Goal: Information Seeking & Learning: Learn about a topic

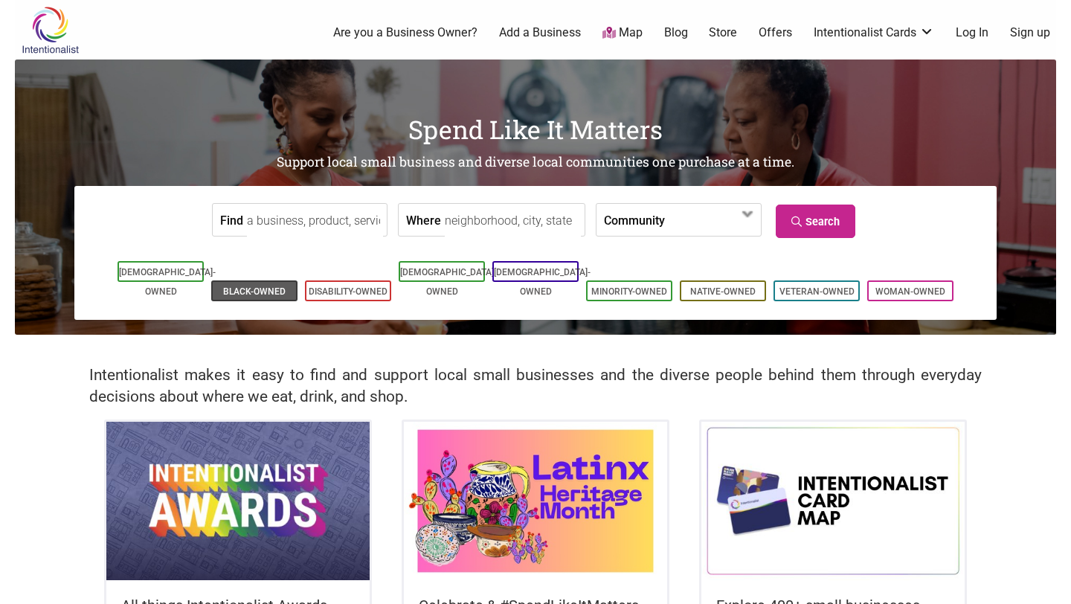
click at [270, 286] on link "Black-Owned" at bounding box center [254, 291] width 62 height 10
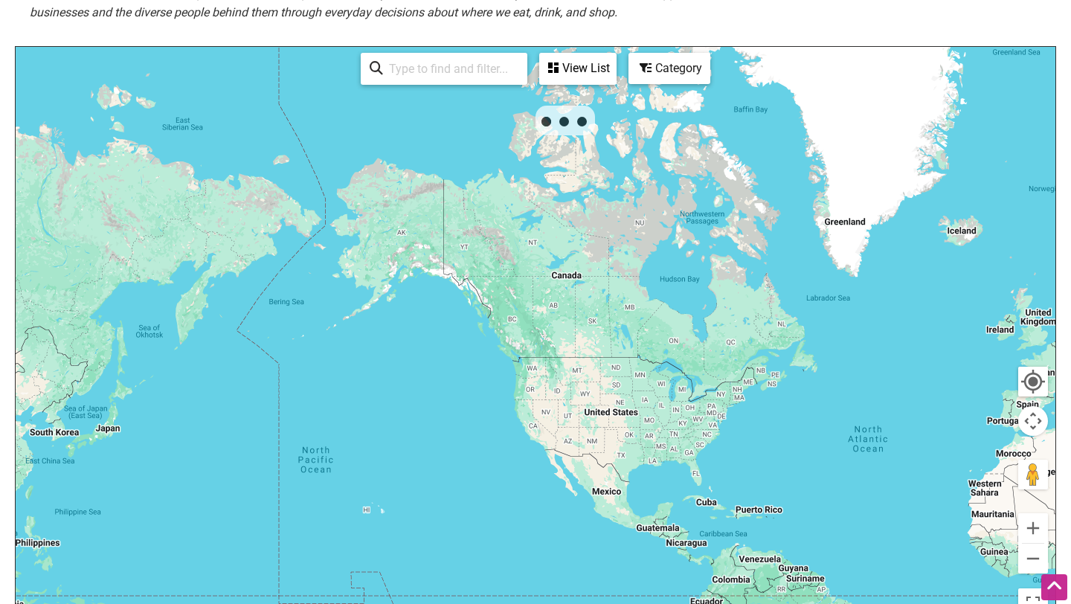
scroll to position [321, 0]
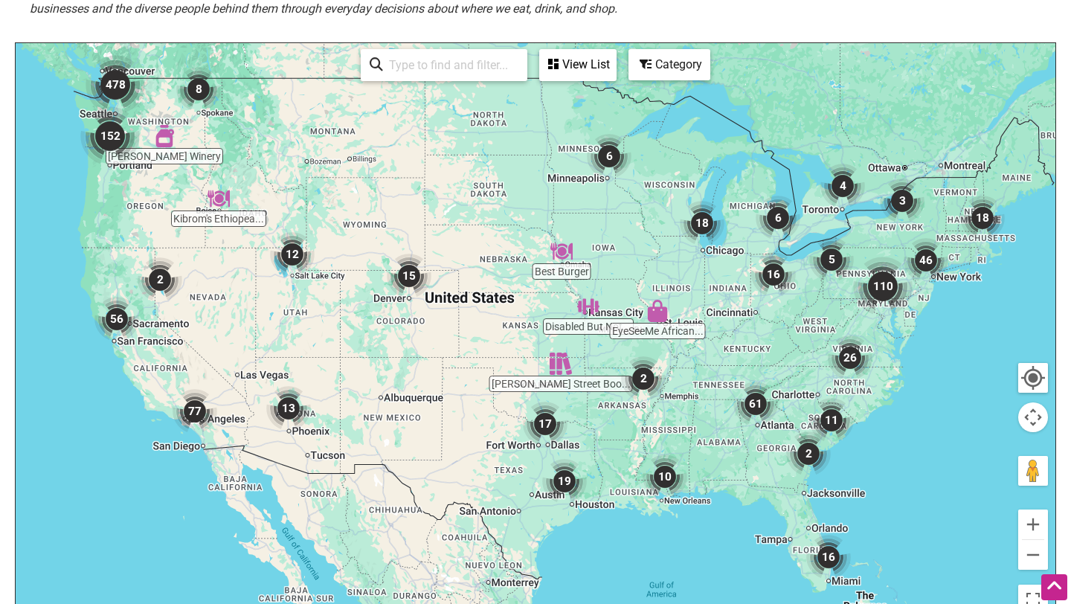
click at [762, 405] on img "61" at bounding box center [755, 404] width 45 height 45
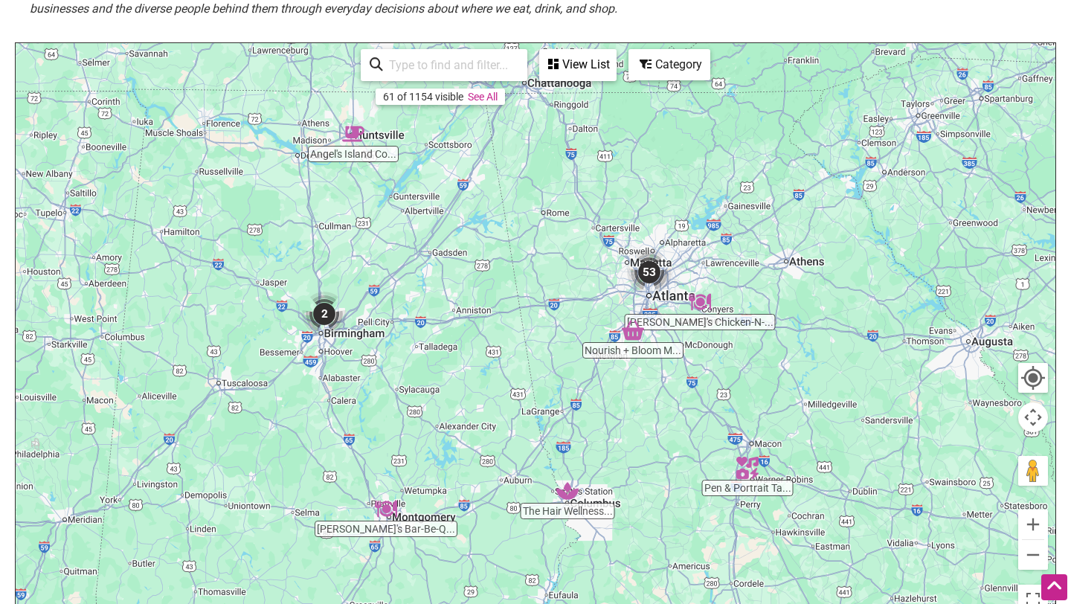
click at [585, 71] on div "View List" at bounding box center [578, 65] width 74 height 28
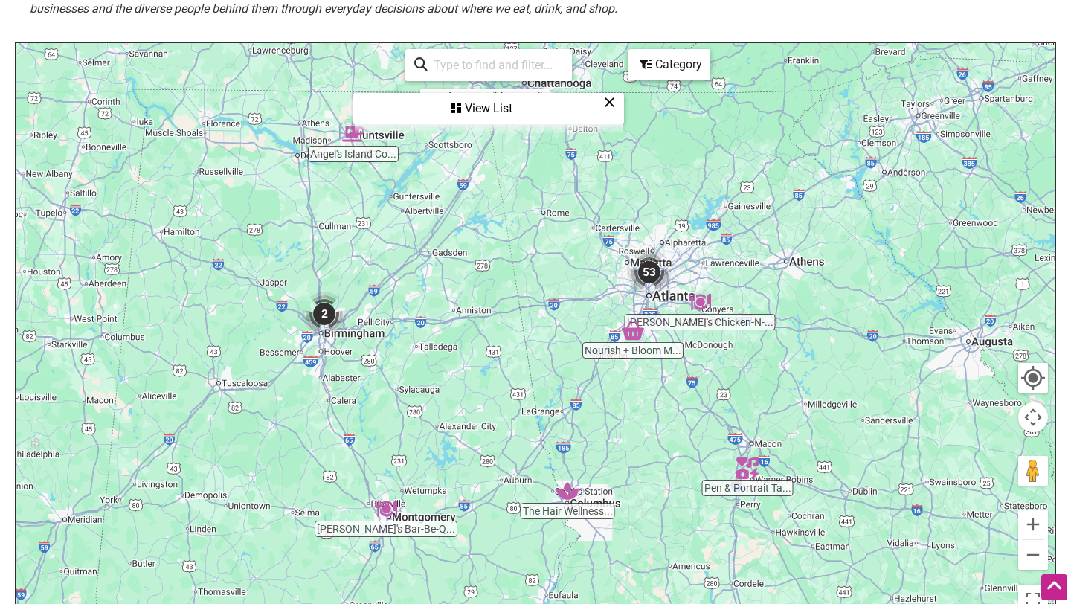
click at [499, 106] on div "View List" at bounding box center [489, 108] width 268 height 28
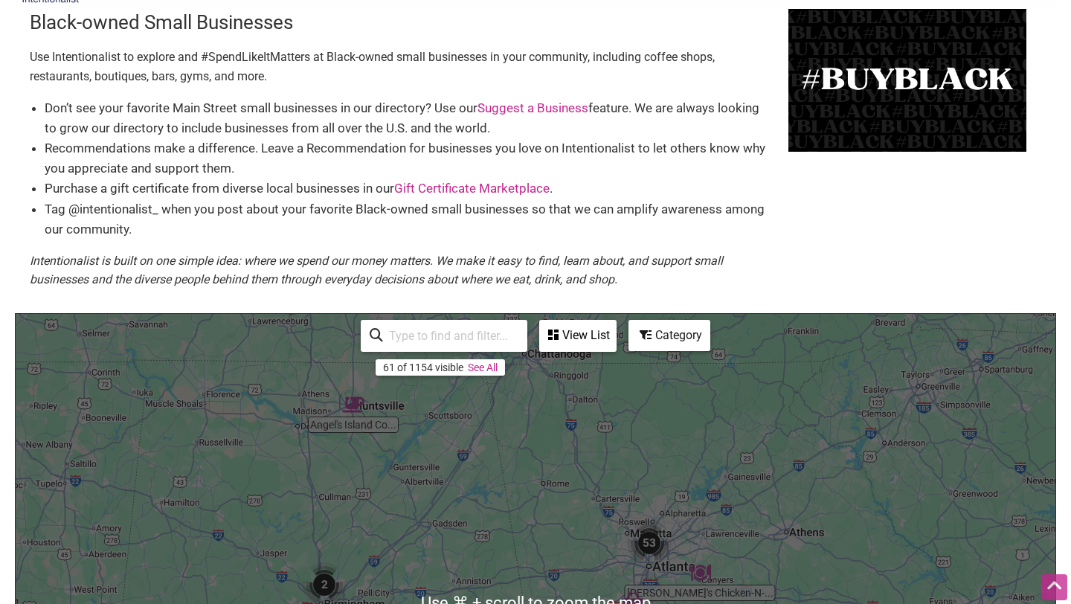
scroll to position [36, 0]
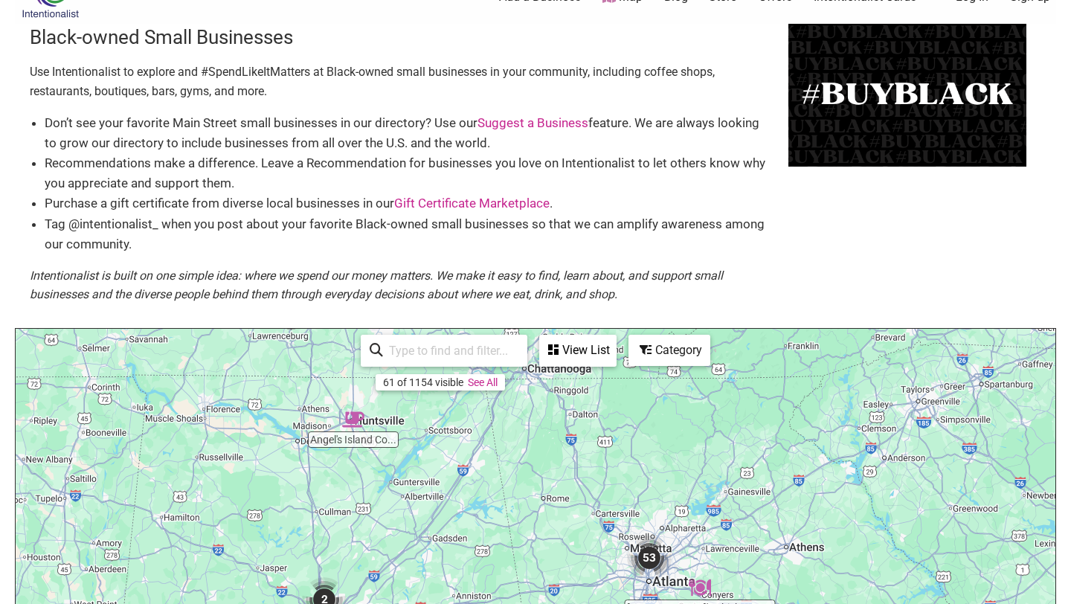
click at [482, 382] on link "See All" at bounding box center [483, 382] width 30 height 12
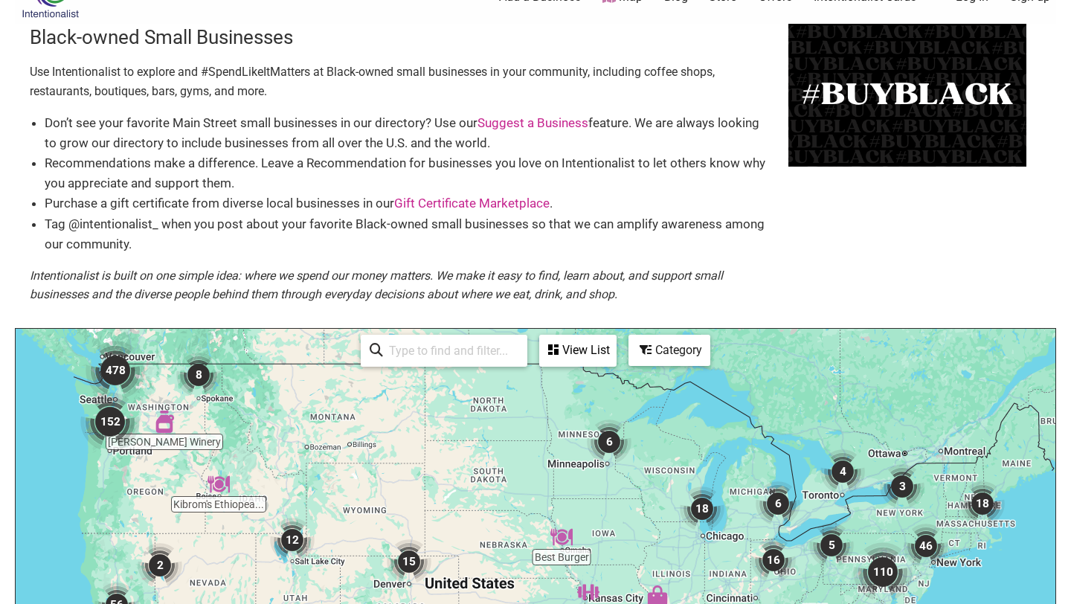
click at [585, 351] on div "View List" at bounding box center [578, 350] width 74 height 28
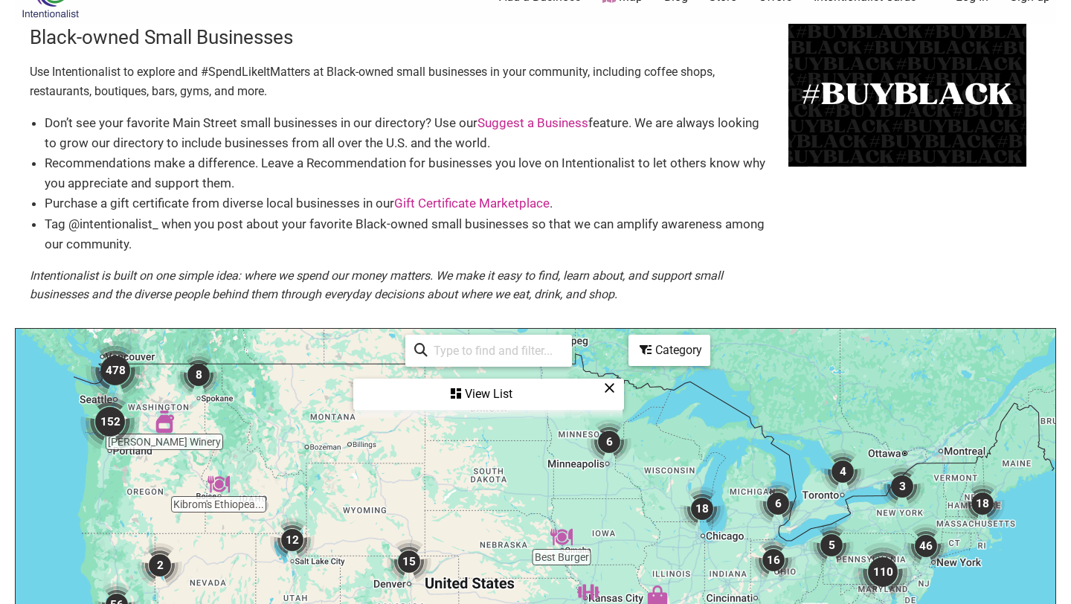
click at [480, 392] on div "View List" at bounding box center [489, 394] width 268 height 28
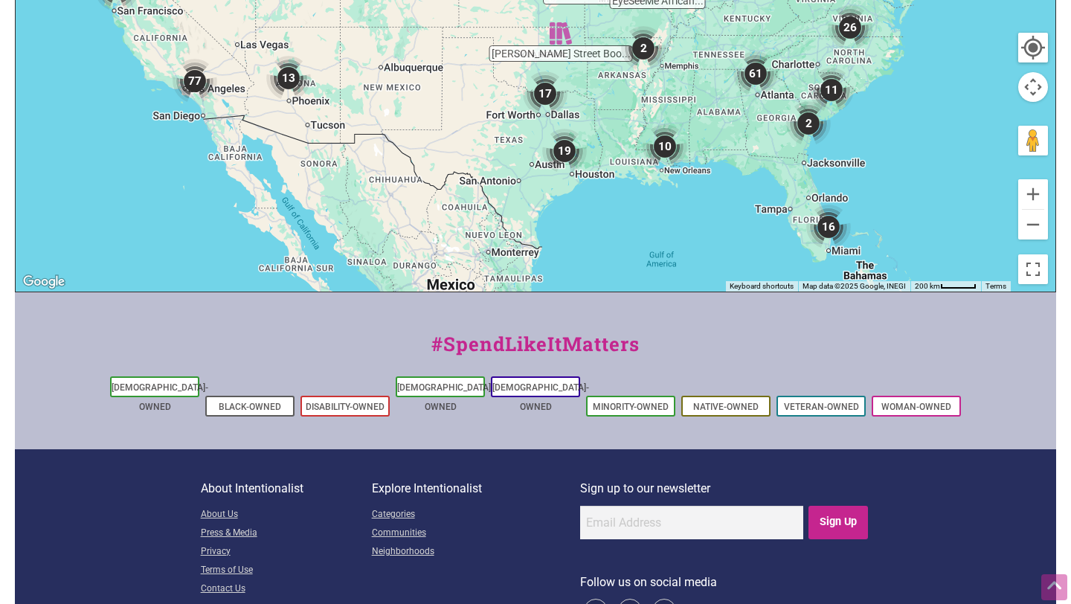
scroll to position [695, 0]
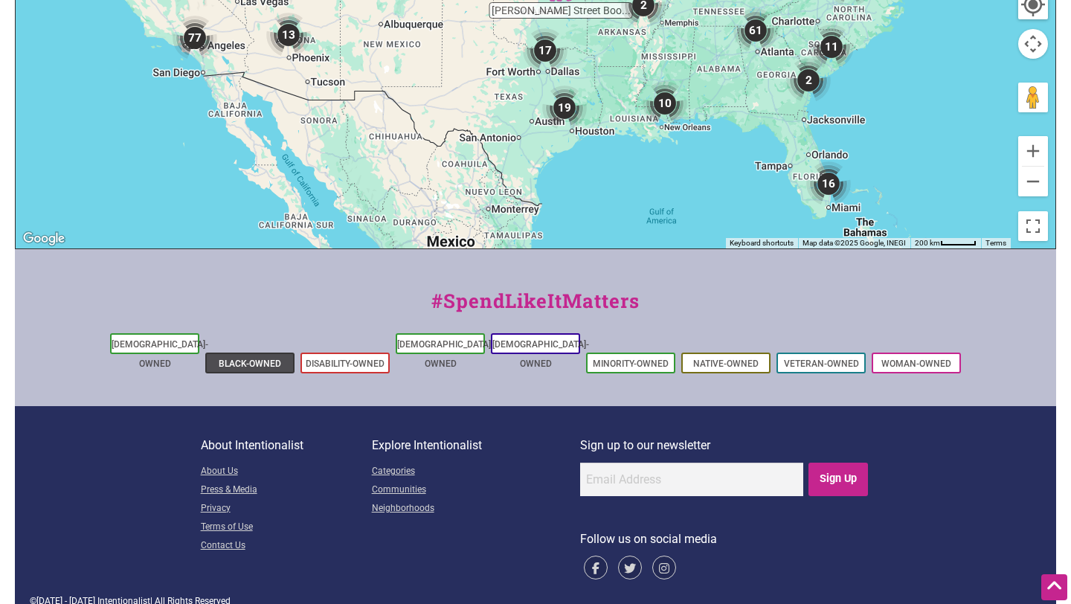
click at [257, 359] on link "Black-Owned" at bounding box center [250, 364] width 62 height 10
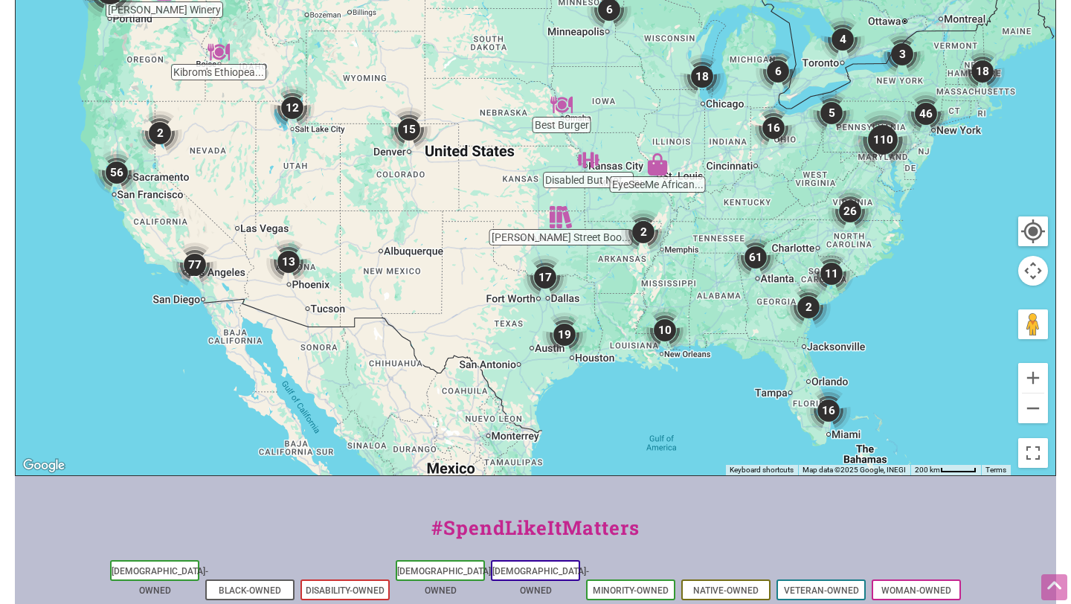
scroll to position [512, 0]
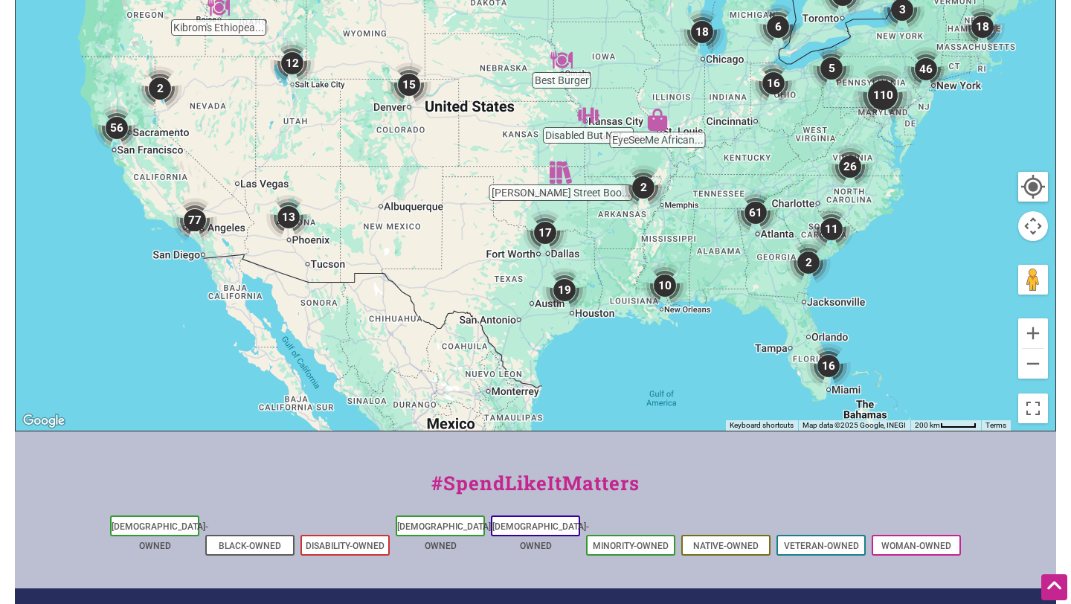
click at [759, 210] on img "61" at bounding box center [755, 212] width 45 height 45
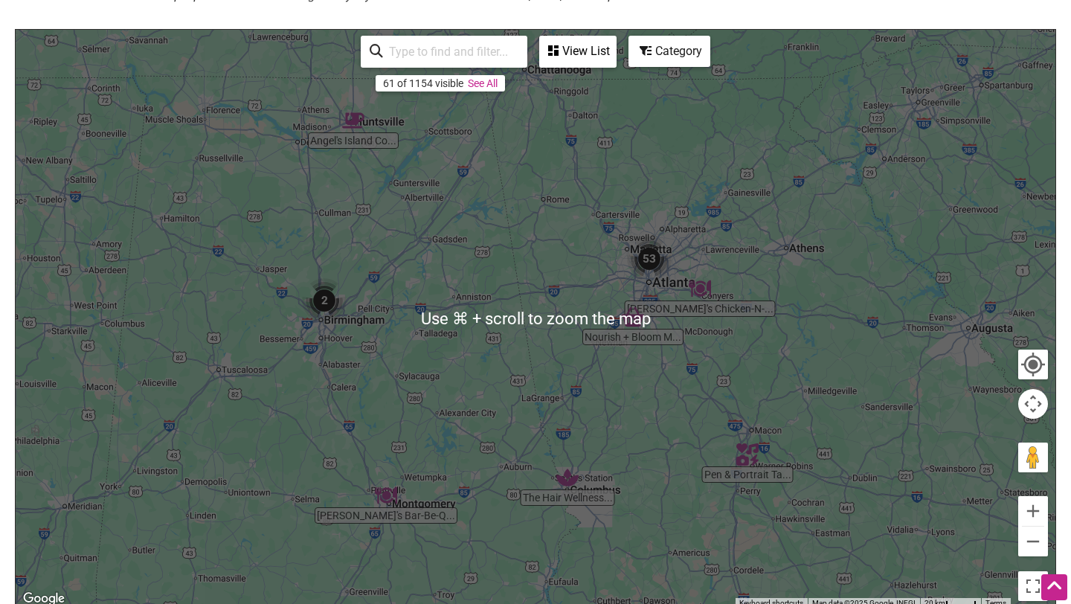
scroll to position [317, 0]
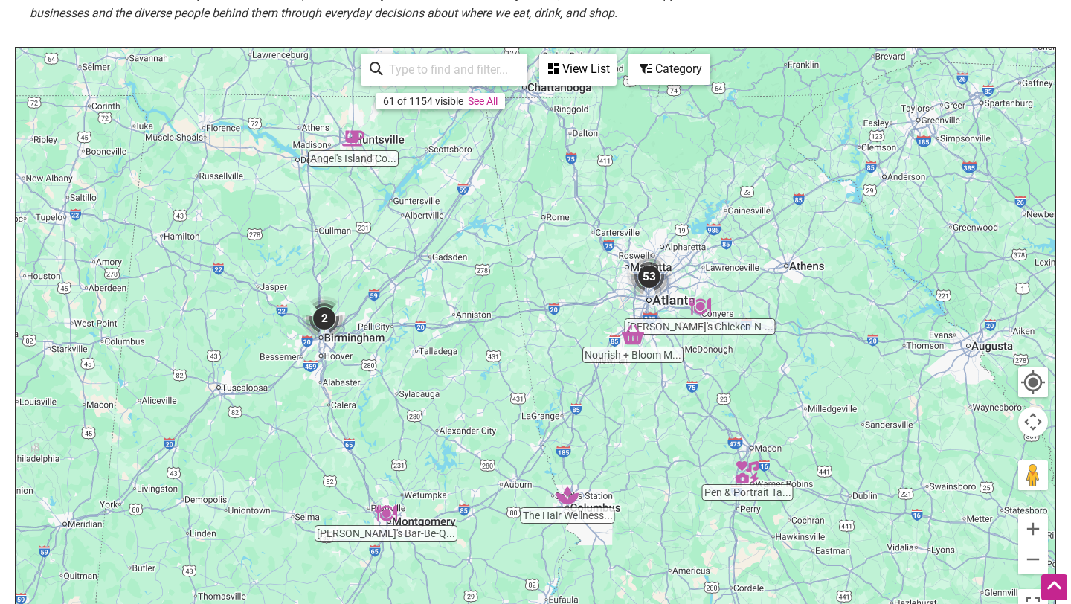
click at [492, 103] on link "See All" at bounding box center [483, 101] width 30 height 12
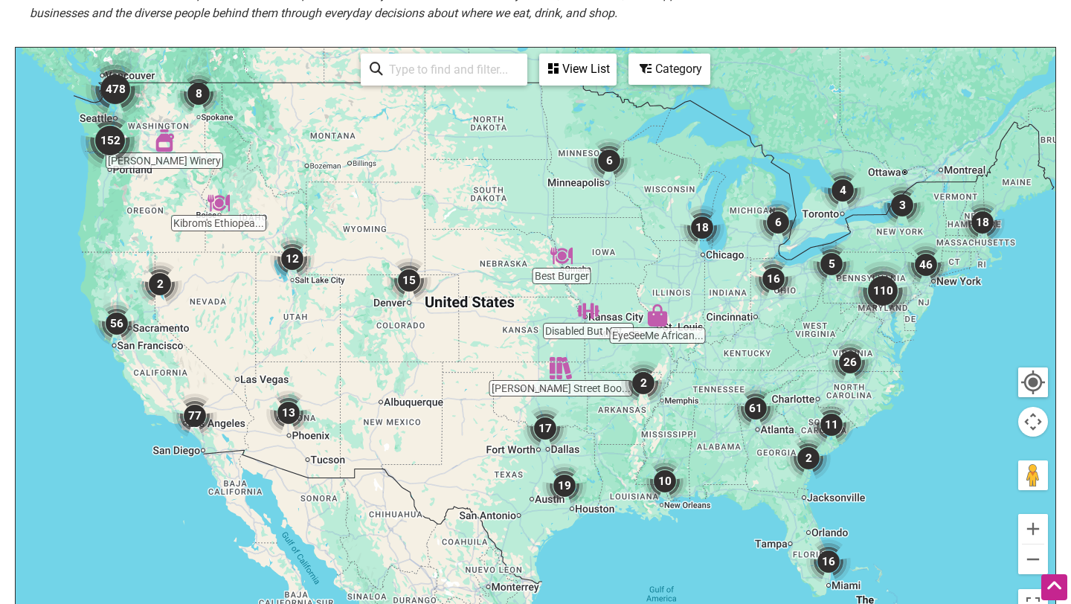
click at [591, 68] on div "View List" at bounding box center [578, 69] width 74 height 28
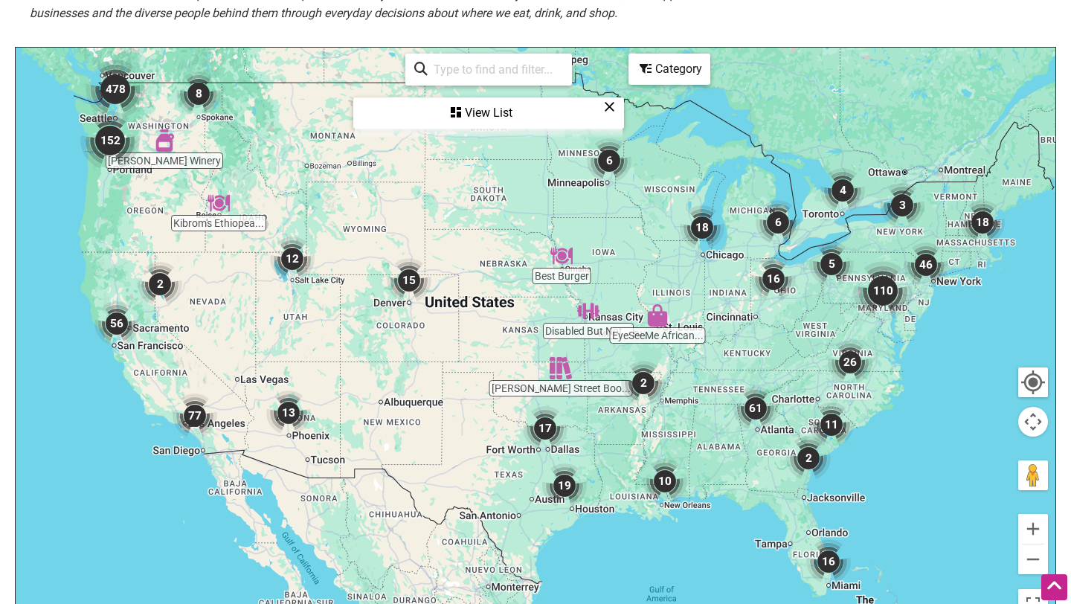
click at [483, 109] on div "View List" at bounding box center [489, 113] width 268 height 28
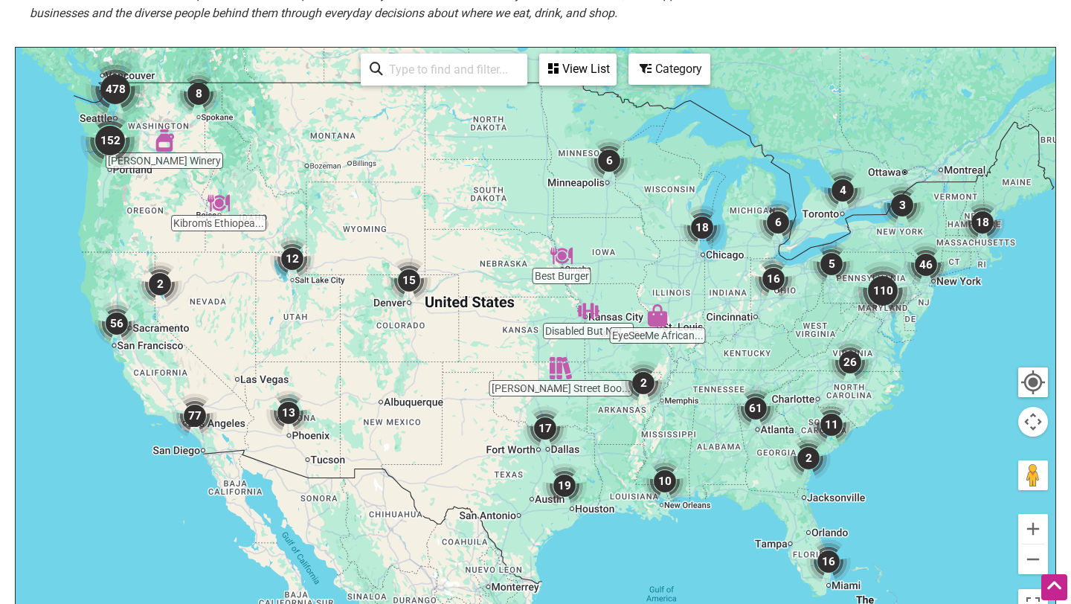
click at [597, 68] on div "View List" at bounding box center [578, 69] width 74 height 28
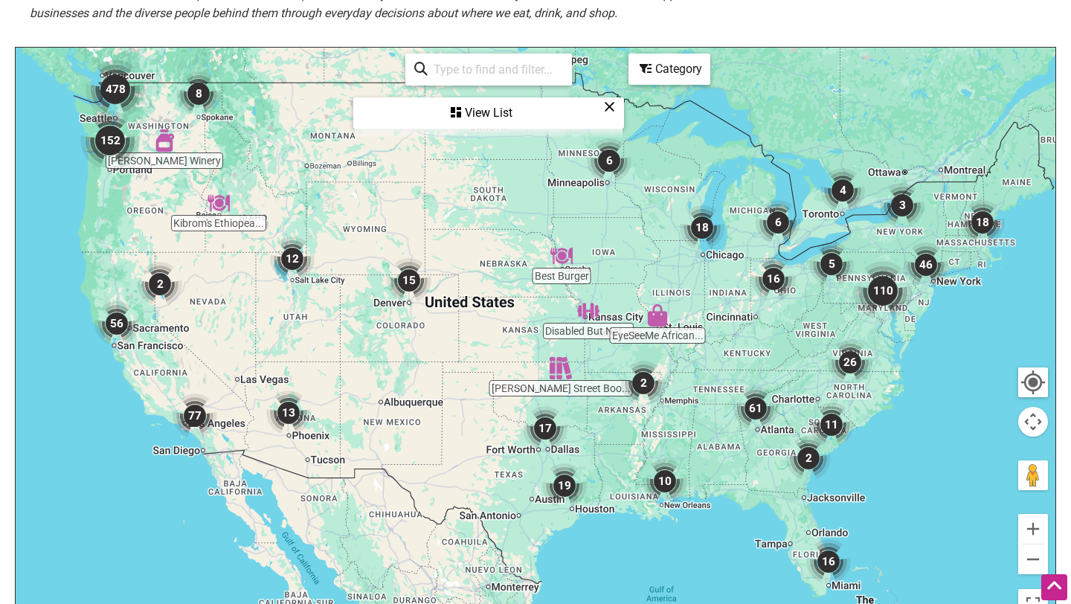
click at [480, 106] on div "View List" at bounding box center [489, 113] width 268 height 28
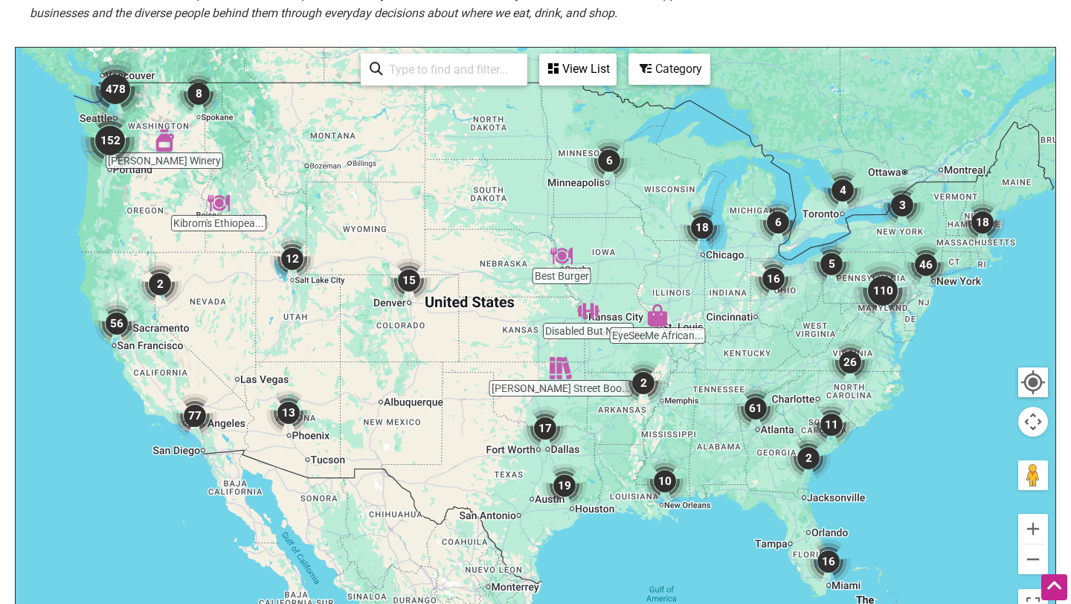
click at [656, 65] on div "Category" at bounding box center [669, 69] width 79 height 28
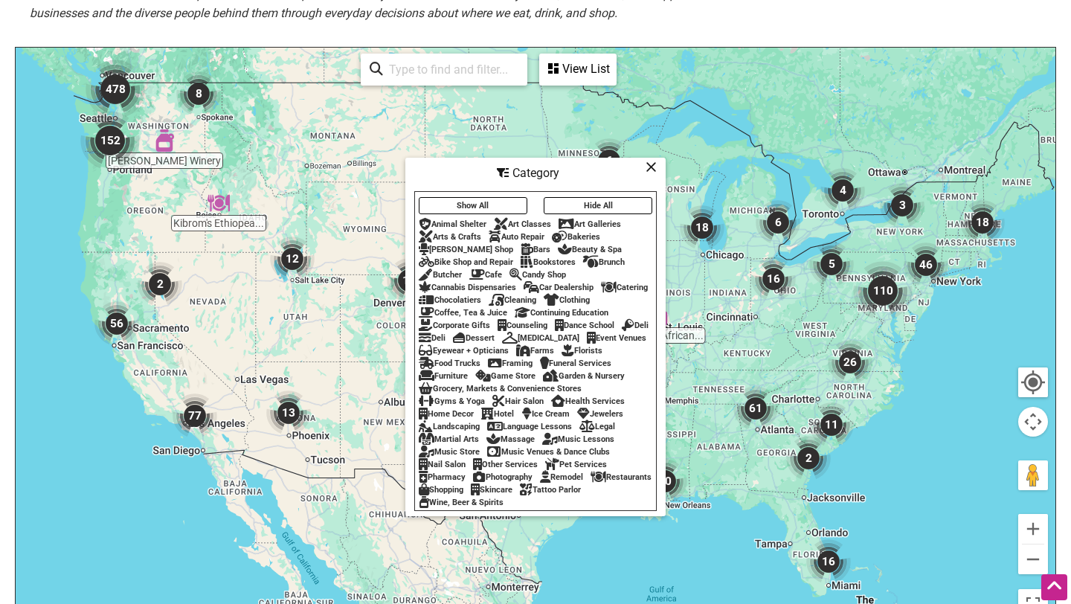
click at [507, 203] on button "Show All" at bounding box center [473, 205] width 109 height 17
click at [652, 167] on icon at bounding box center [651, 167] width 11 height 1
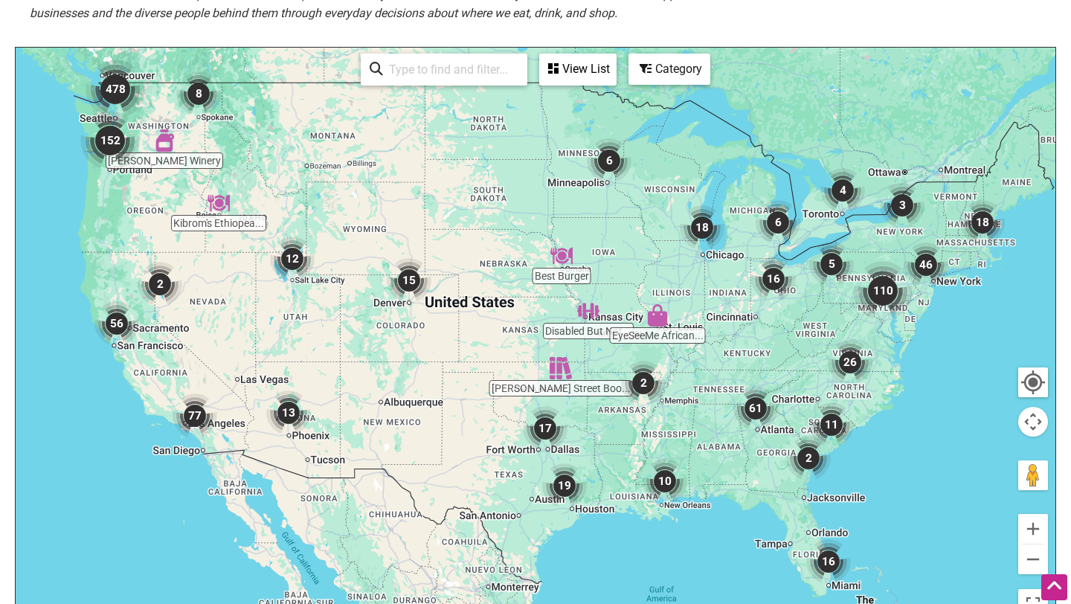
click at [759, 413] on img "61" at bounding box center [755, 408] width 45 height 45
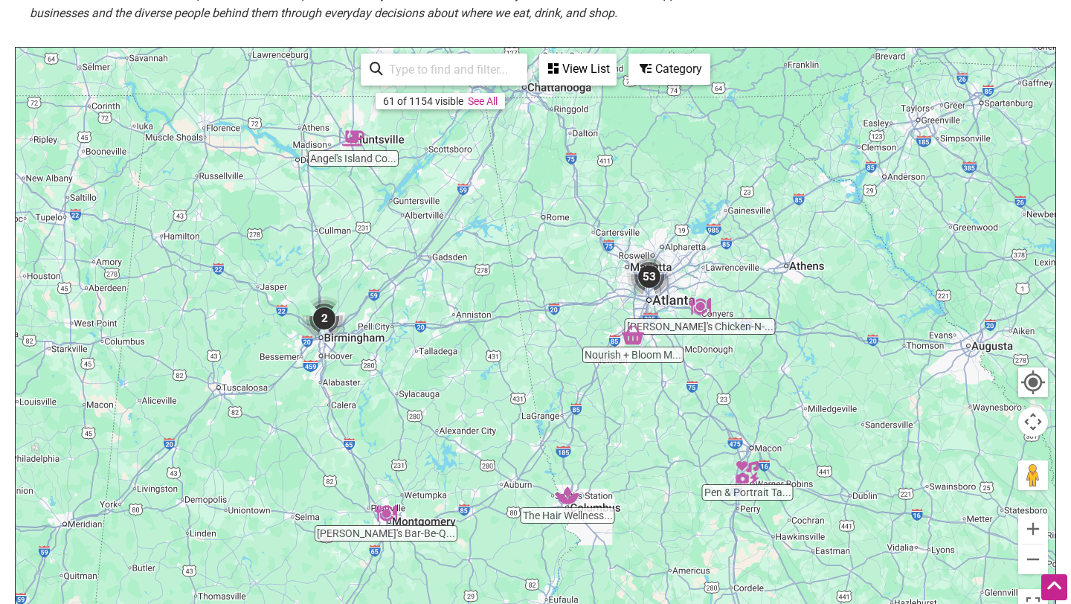
click at [658, 279] on img "53" at bounding box center [649, 276] width 45 height 45
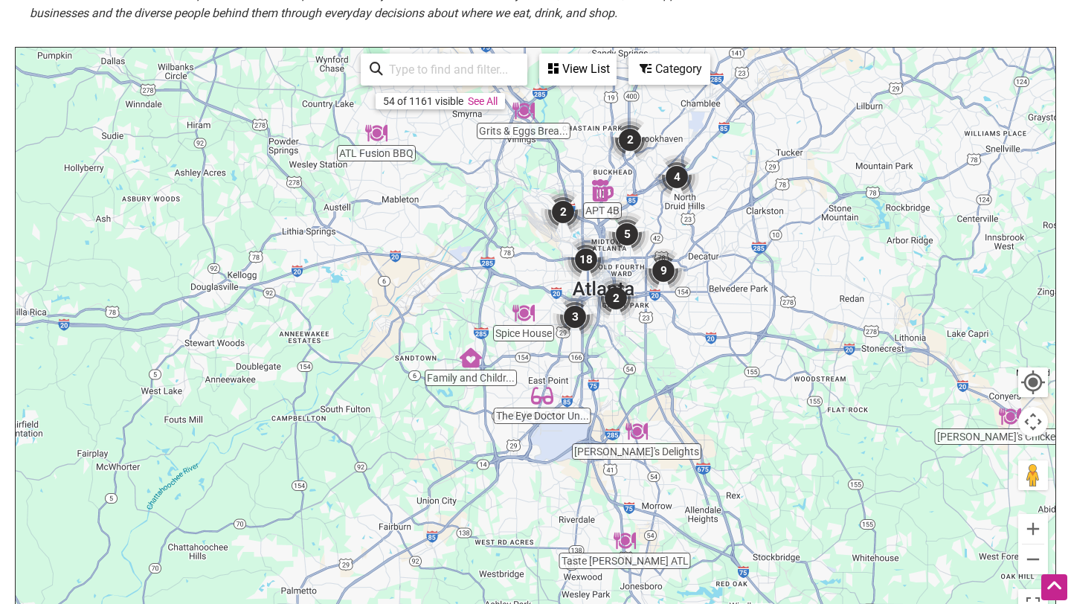
click at [604, 189] on img "APT 4B" at bounding box center [602, 190] width 22 height 22
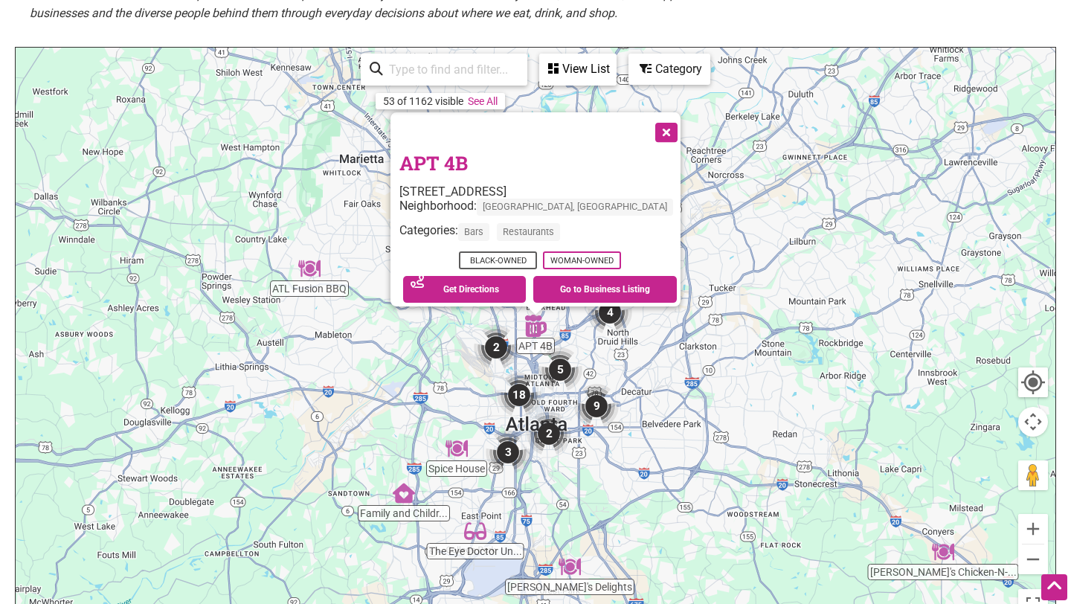
click at [468, 152] on link "APT 4B" at bounding box center [433, 162] width 68 height 25
click at [646, 126] on button "Close" at bounding box center [664, 130] width 37 height 37
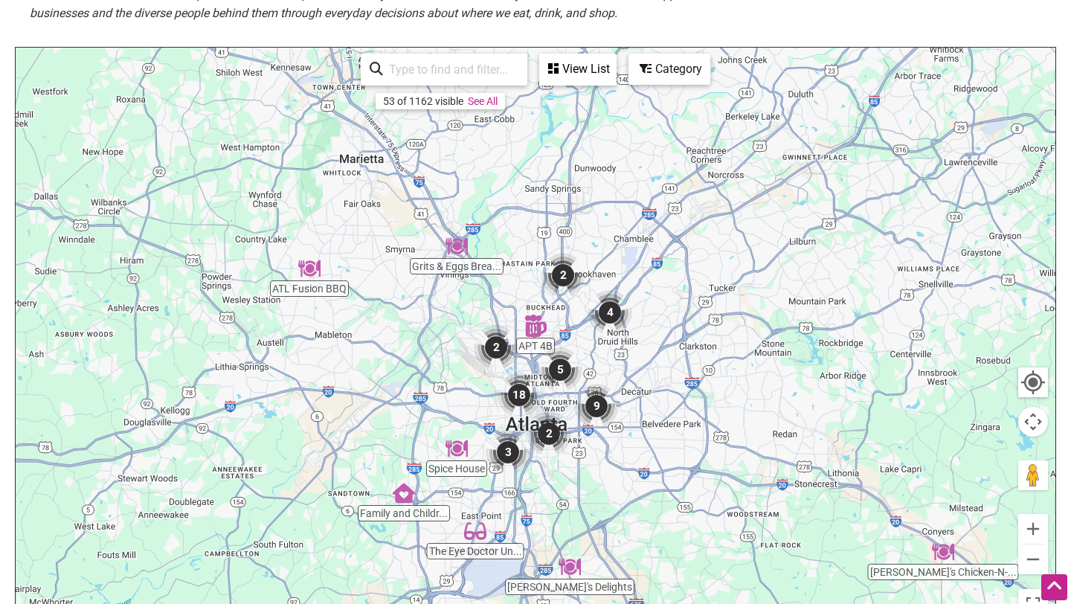
click at [659, 78] on div "Category" at bounding box center [669, 69] width 79 height 28
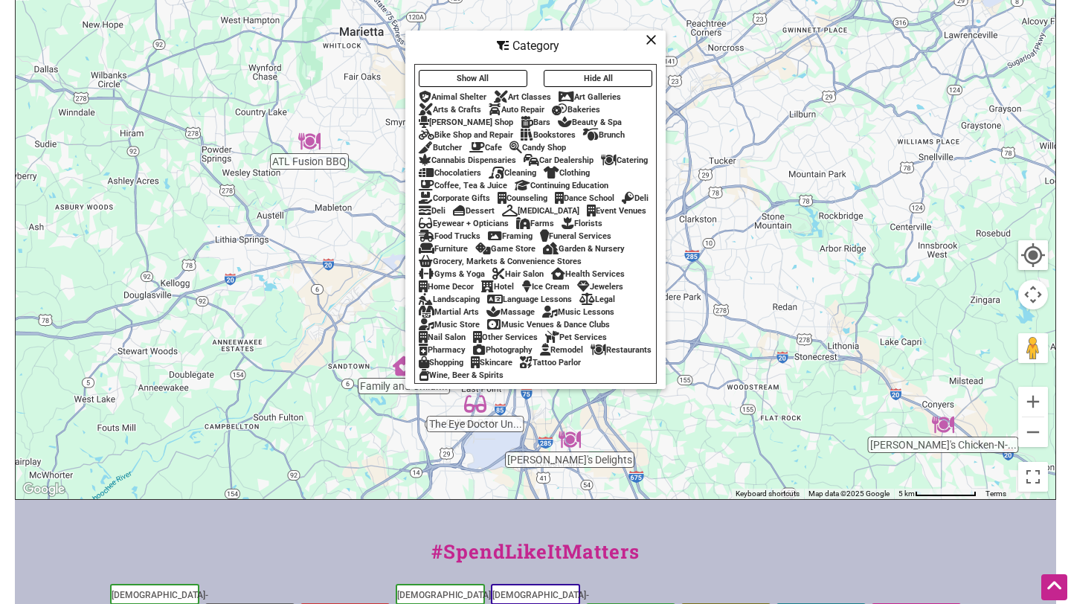
scroll to position [440, 0]
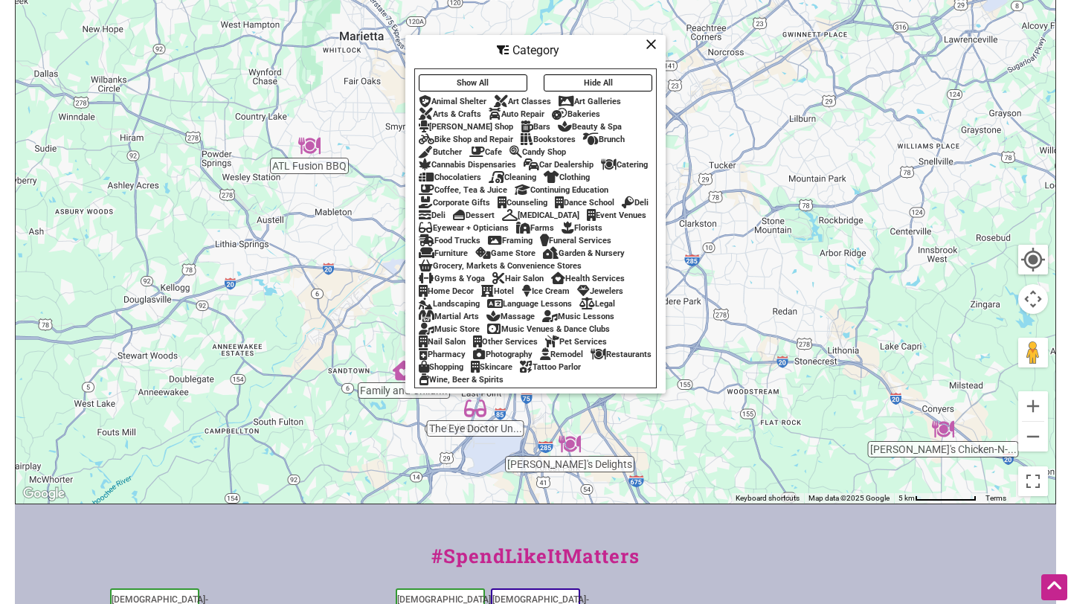
click at [527, 109] on div "Auto Repair" at bounding box center [517, 114] width 56 height 10
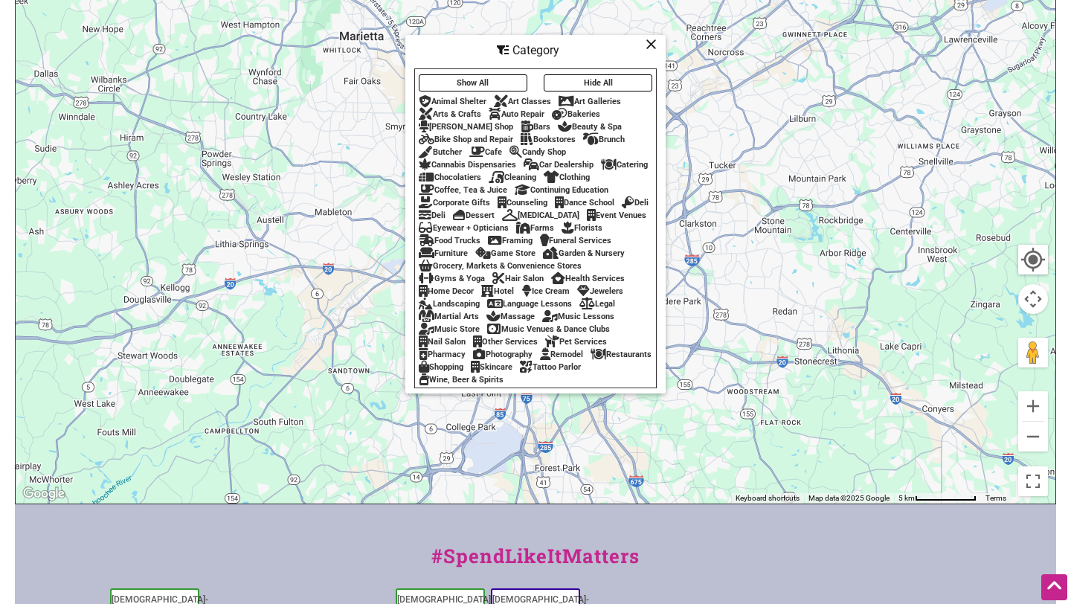
click at [571, 79] on button "Hide All" at bounding box center [598, 82] width 109 height 17
click at [495, 78] on button "Show All" at bounding box center [473, 82] width 109 height 17
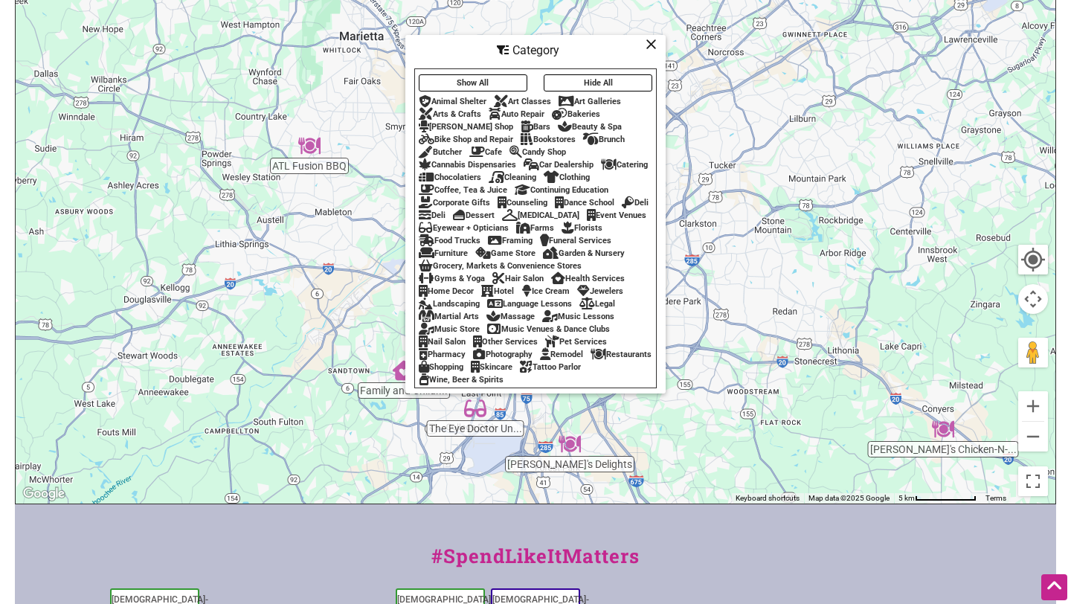
click at [610, 83] on button "Hide All" at bounding box center [598, 82] width 109 height 17
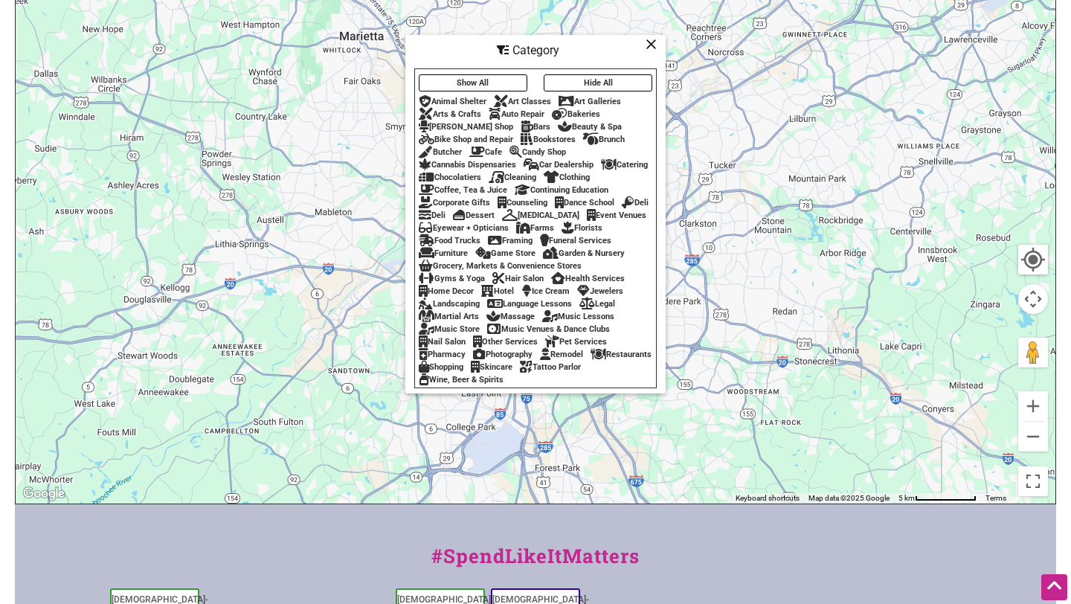
click at [595, 97] on div "Art Galleries" at bounding box center [590, 102] width 62 height 10
click at [573, 109] on div "Bakeries" at bounding box center [576, 114] width 48 height 10
click at [558, 126] on icon at bounding box center [565, 126] width 14 height 1
click at [523, 140] on icon at bounding box center [527, 139] width 13 height 1
click at [507, 168] on div "Show All Hide All Animal Shelter Art Classes Art Galleries Arts & Crafts Auto R…" at bounding box center [535, 228] width 241 height 315
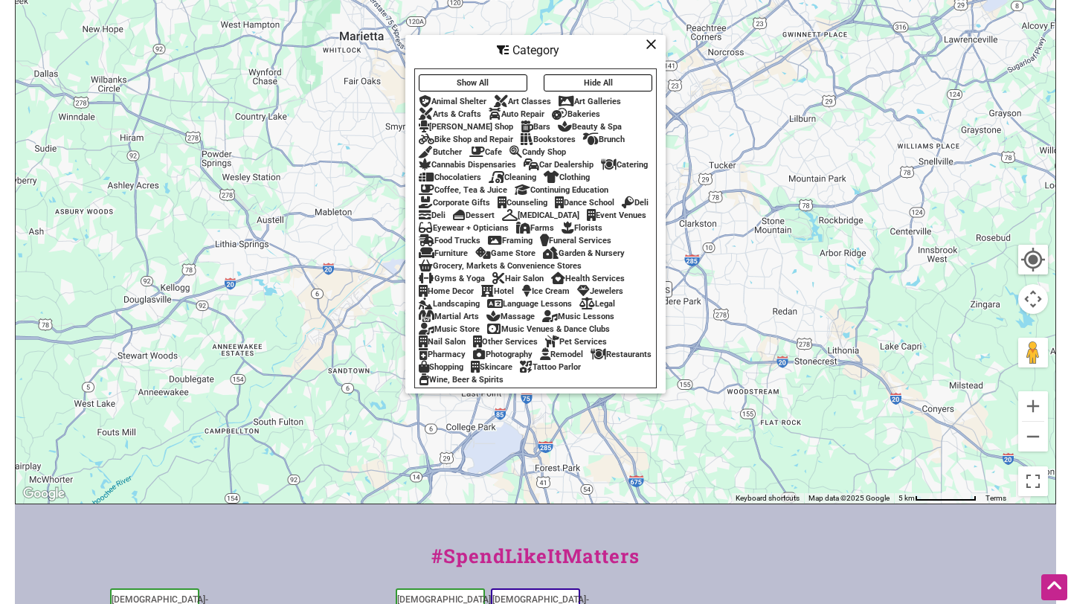
click at [498, 202] on icon at bounding box center [502, 202] width 9 height 1
click at [587, 220] on div "Event Venues" at bounding box center [617, 215] width 60 height 10
click at [497, 74] on button "Show All" at bounding box center [473, 82] width 109 height 17
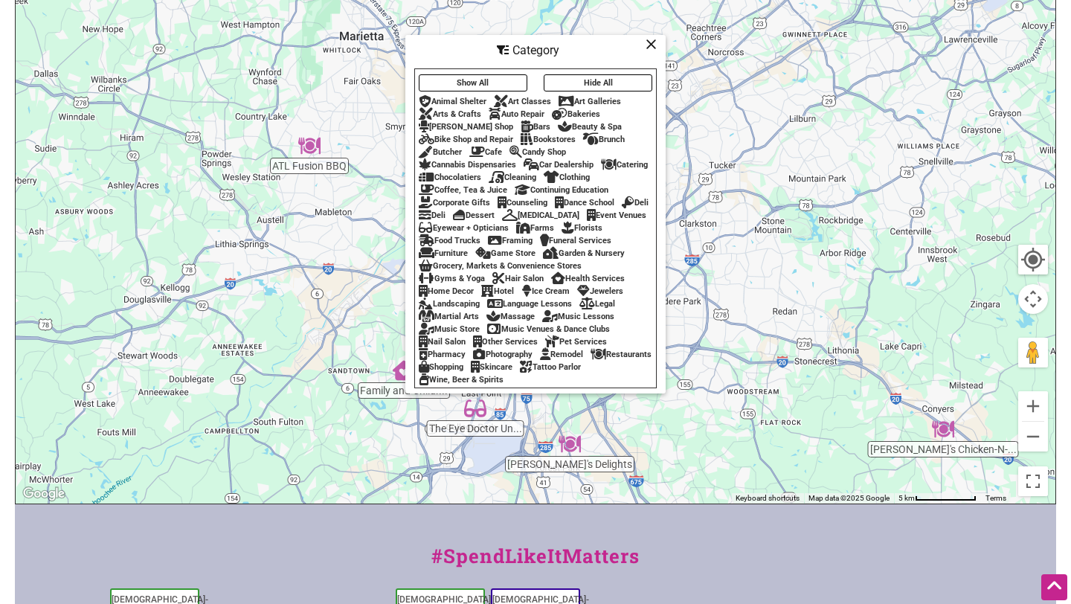
click at [658, 45] on div "Category" at bounding box center [535, 50] width 257 height 28
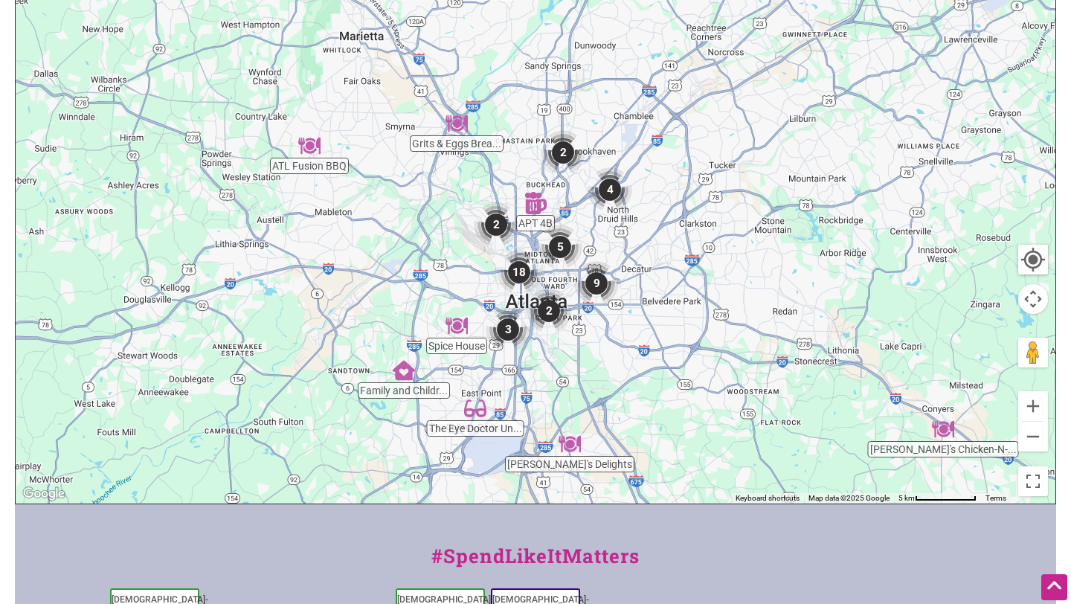
click at [563, 157] on img "2" at bounding box center [563, 152] width 45 height 45
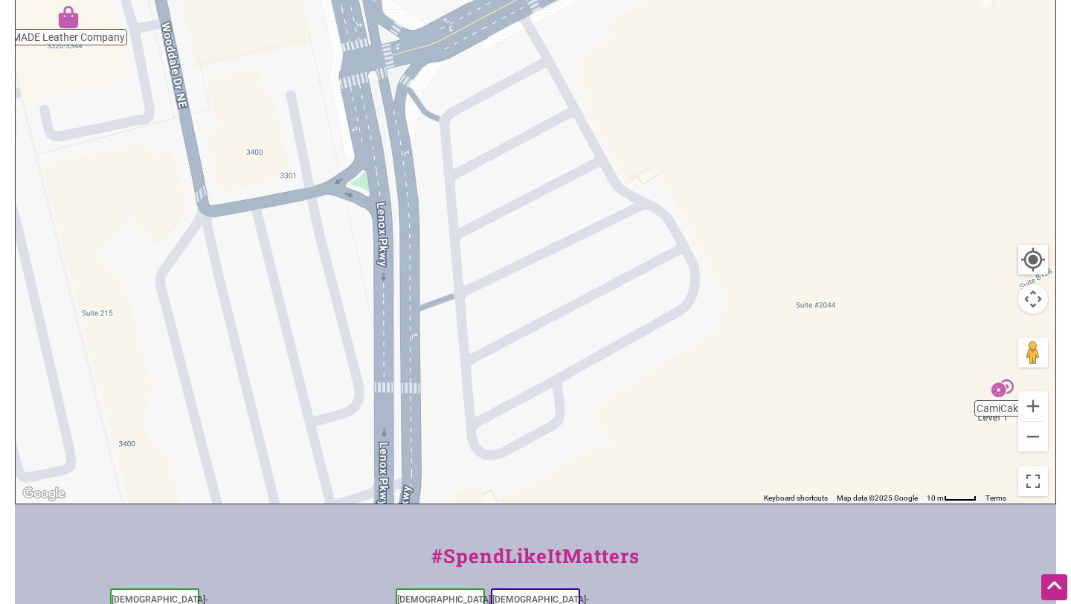
click at [997, 400] on div "To navigate, press the arrow keys." at bounding box center [536, 214] width 1040 height 579
click at [74, 25] on img "MADE Leather Company" at bounding box center [68, 17] width 22 height 22
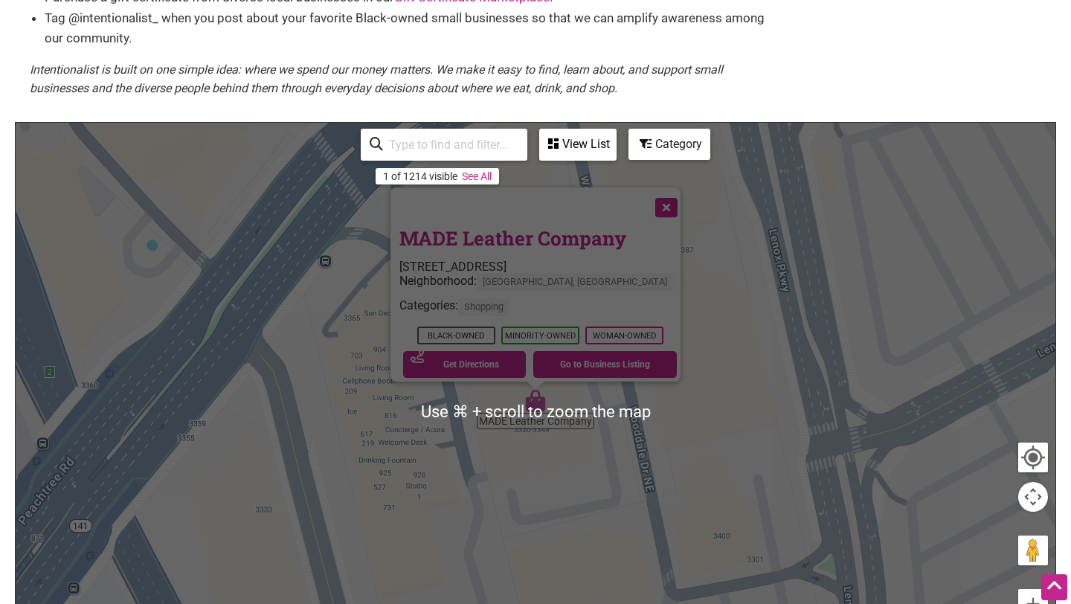
scroll to position [240, 0]
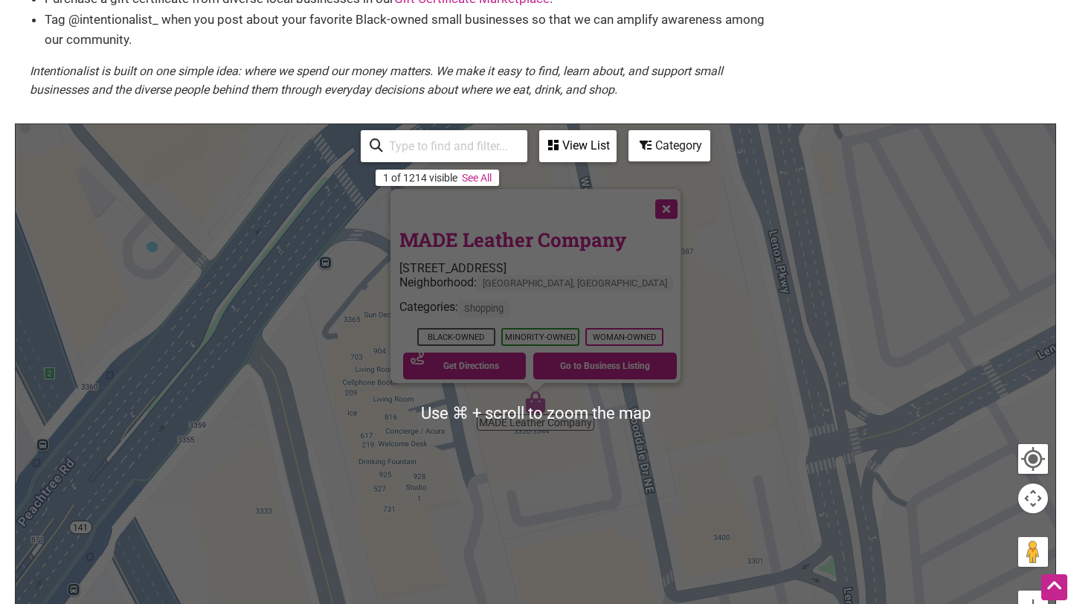
click at [576, 144] on div "View List" at bounding box center [578, 146] width 74 height 28
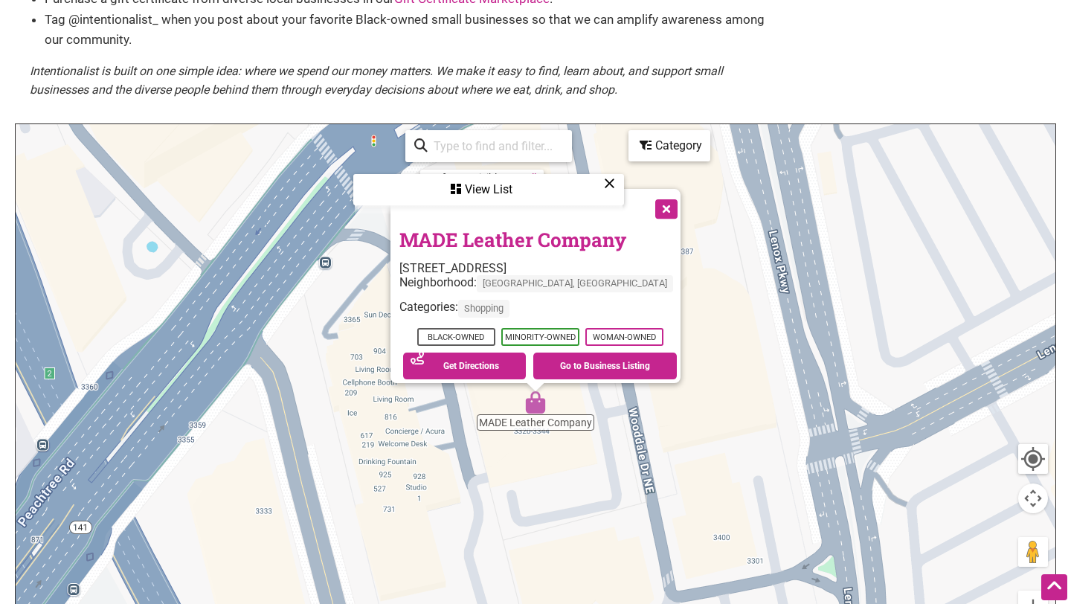
click at [481, 187] on div "View List" at bounding box center [489, 190] width 268 height 28
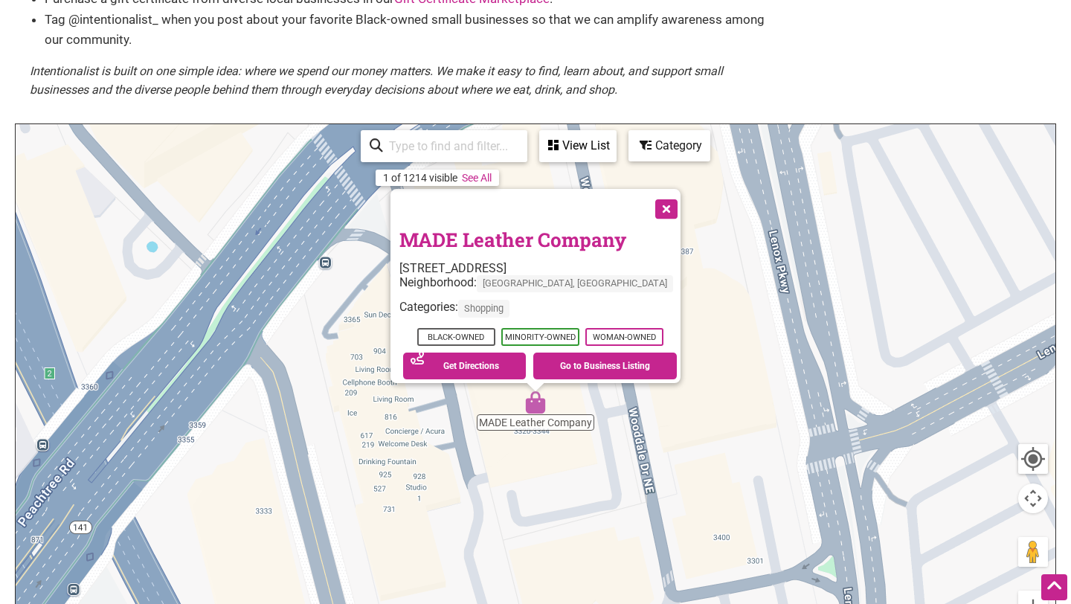
click at [490, 182] on link "See All" at bounding box center [477, 178] width 30 height 12
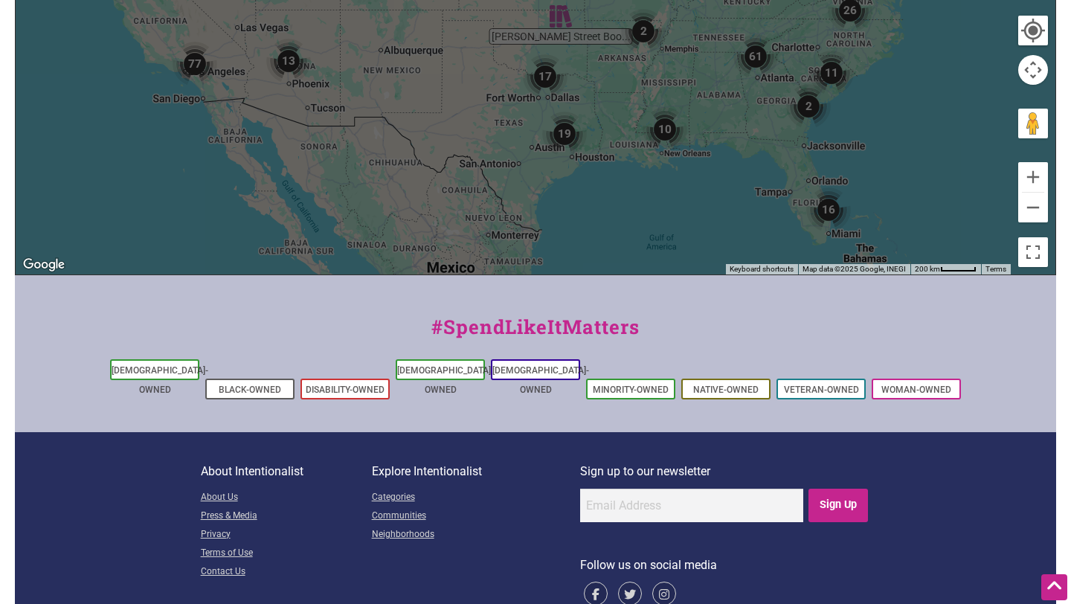
scroll to position [695, 0]
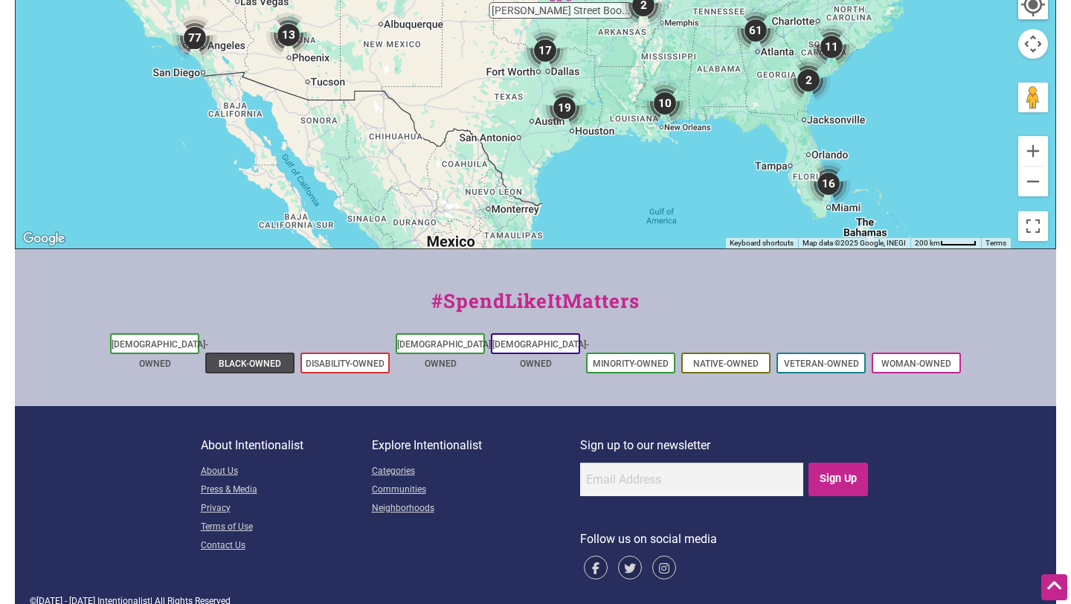
click at [242, 359] on link "Black-Owned" at bounding box center [250, 364] width 62 height 10
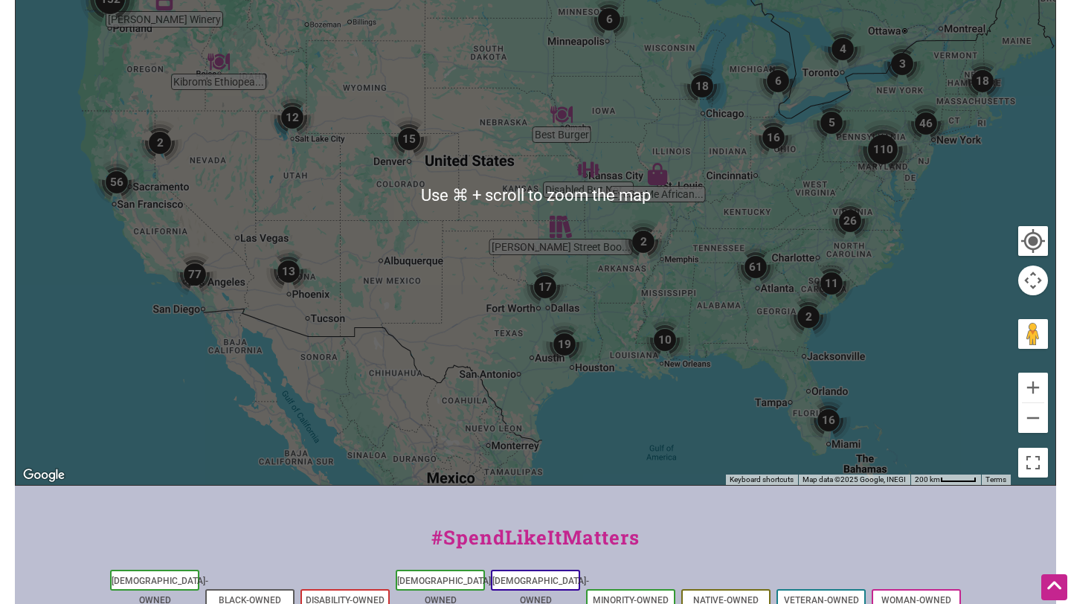
scroll to position [449, 0]
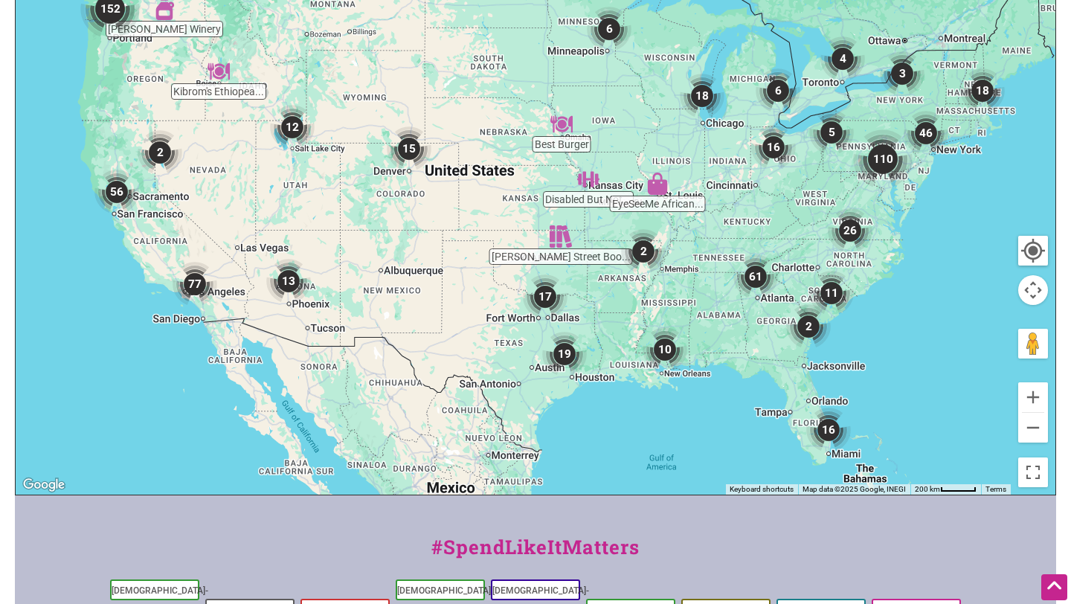
click at [761, 282] on img "61" at bounding box center [755, 276] width 45 height 45
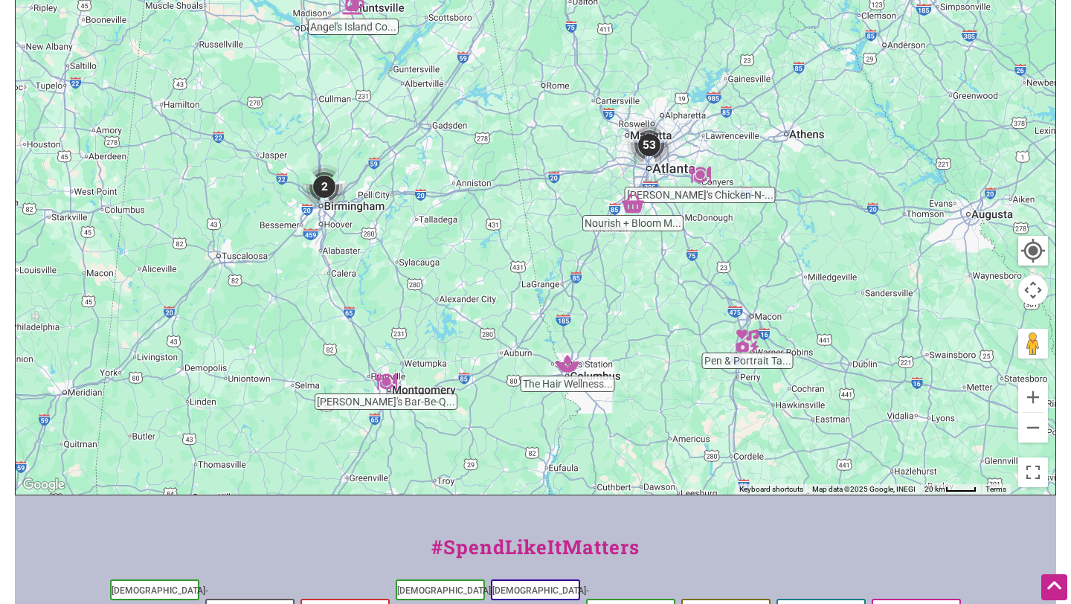
click at [655, 153] on img "53" at bounding box center [649, 145] width 45 height 45
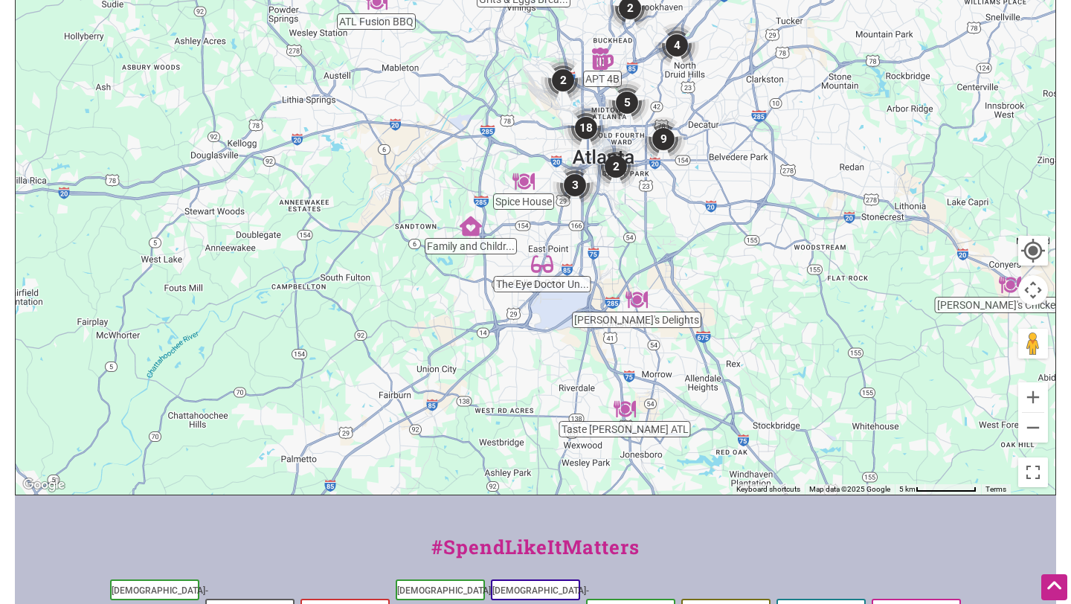
click at [588, 132] on img "18" at bounding box center [586, 128] width 45 height 45
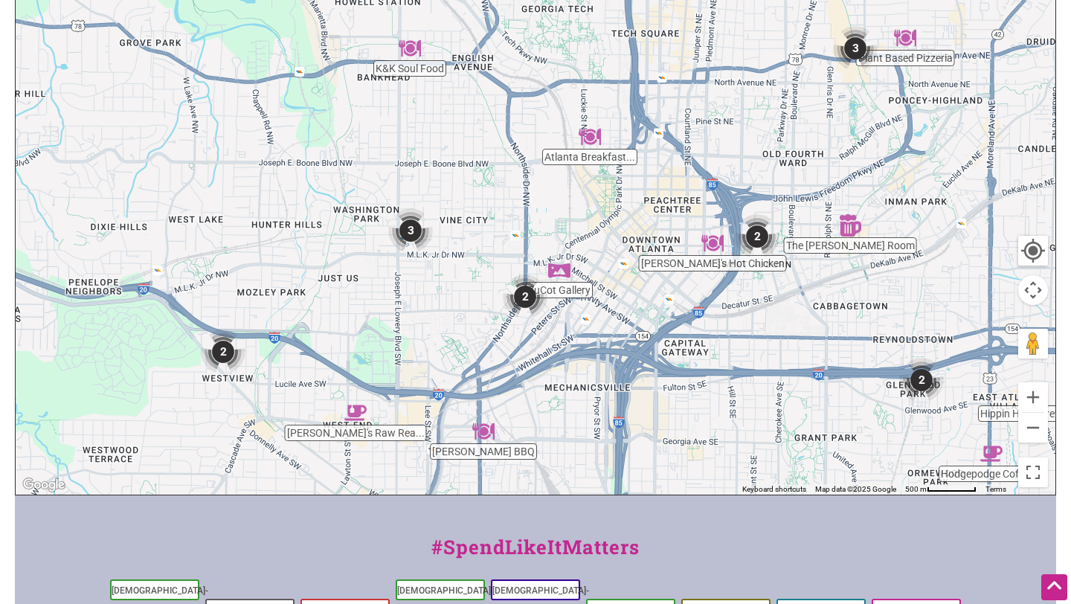
click at [419, 229] on img "3" at bounding box center [410, 230] width 45 height 45
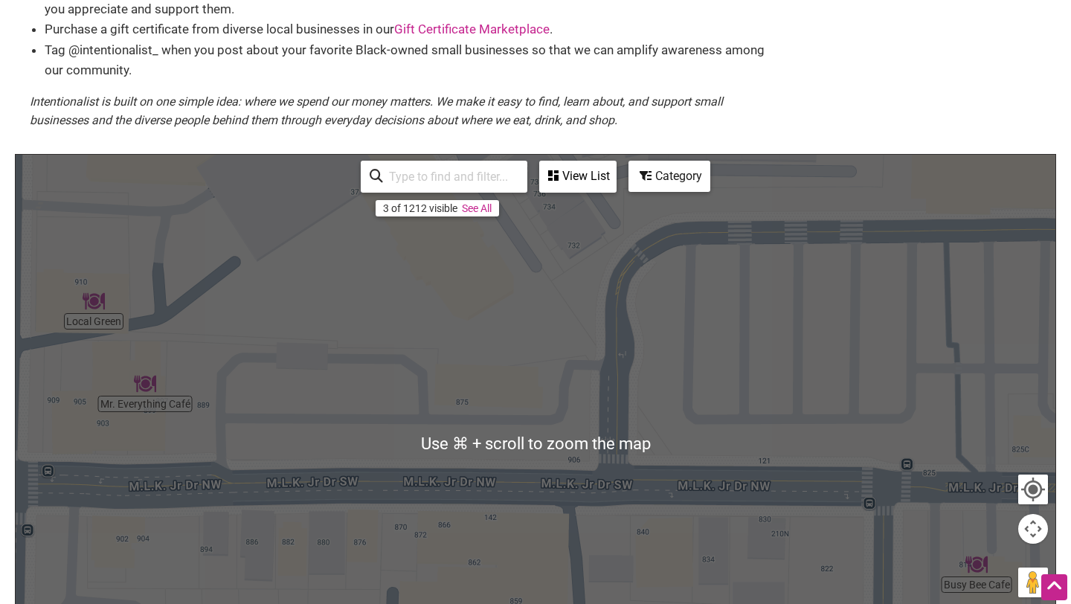
scroll to position [164, 0]
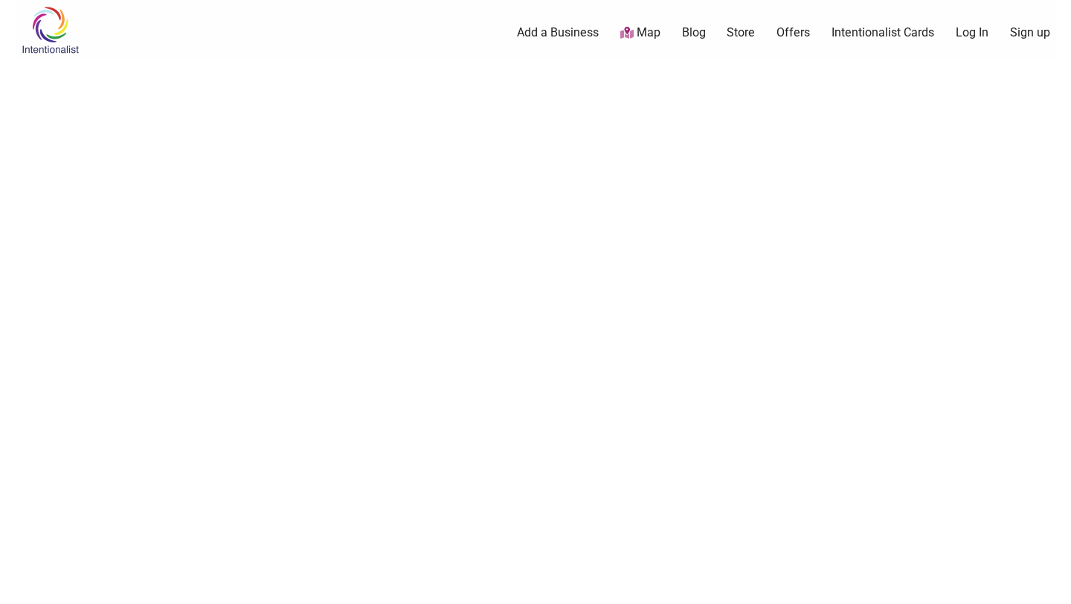
scroll to position [695, 0]
